Goal: Navigation & Orientation: Find specific page/section

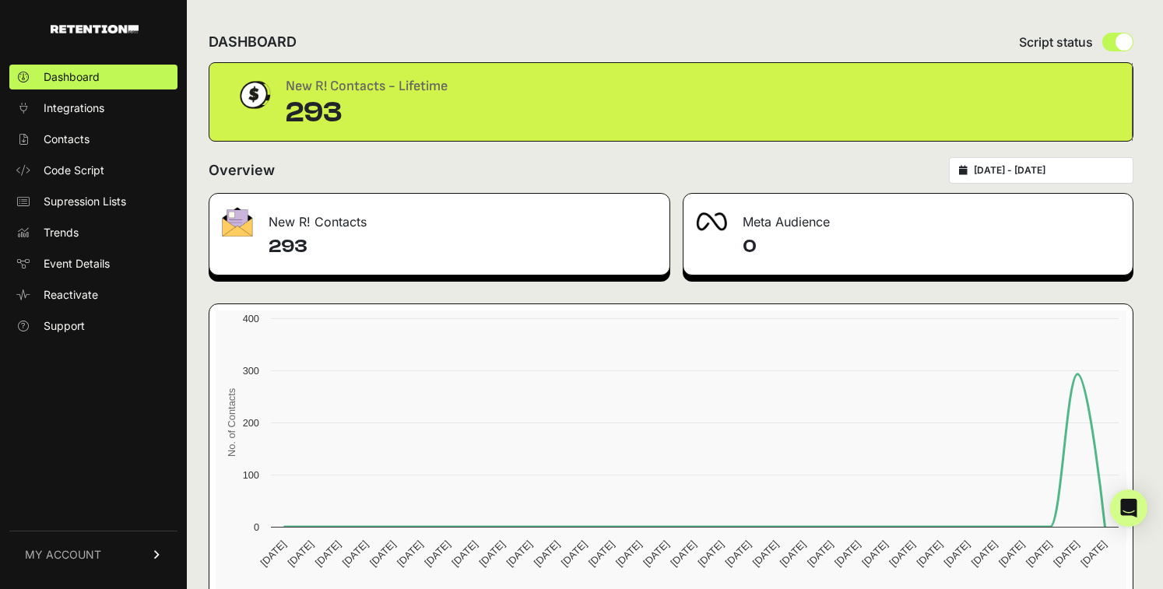
click at [759, 225] on div "Meta Audience" at bounding box center [907, 217] width 449 height 47
click at [771, 210] on div "Meta Audience" at bounding box center [907, 217] width 449 height 47
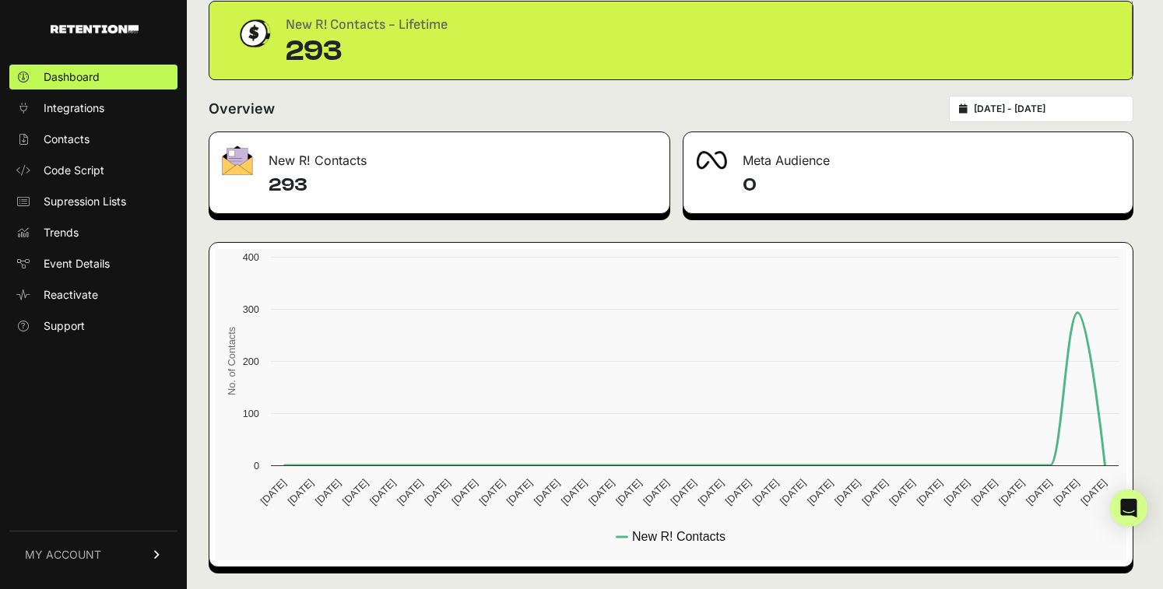
click at [531, 99] on div "Overview 2025-09-08 - 2025-10-08" at bounding box center [671, 109] width 925 height 26
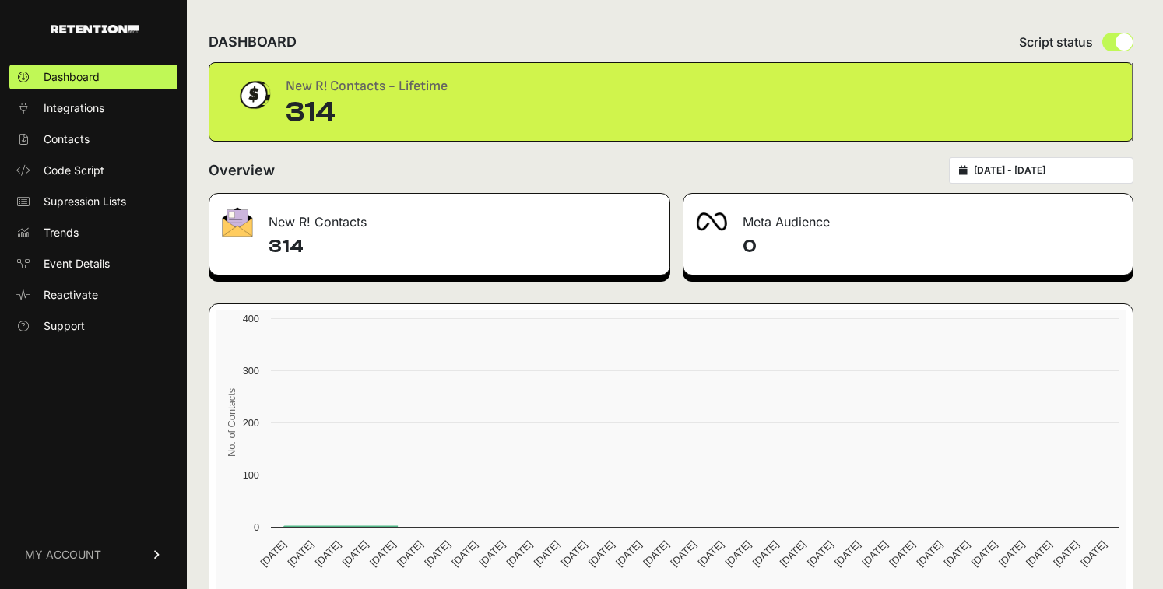
scroll to position [61, 0]
